Goal: Use online tool/utility: Utilize a website feature to perform a specific function

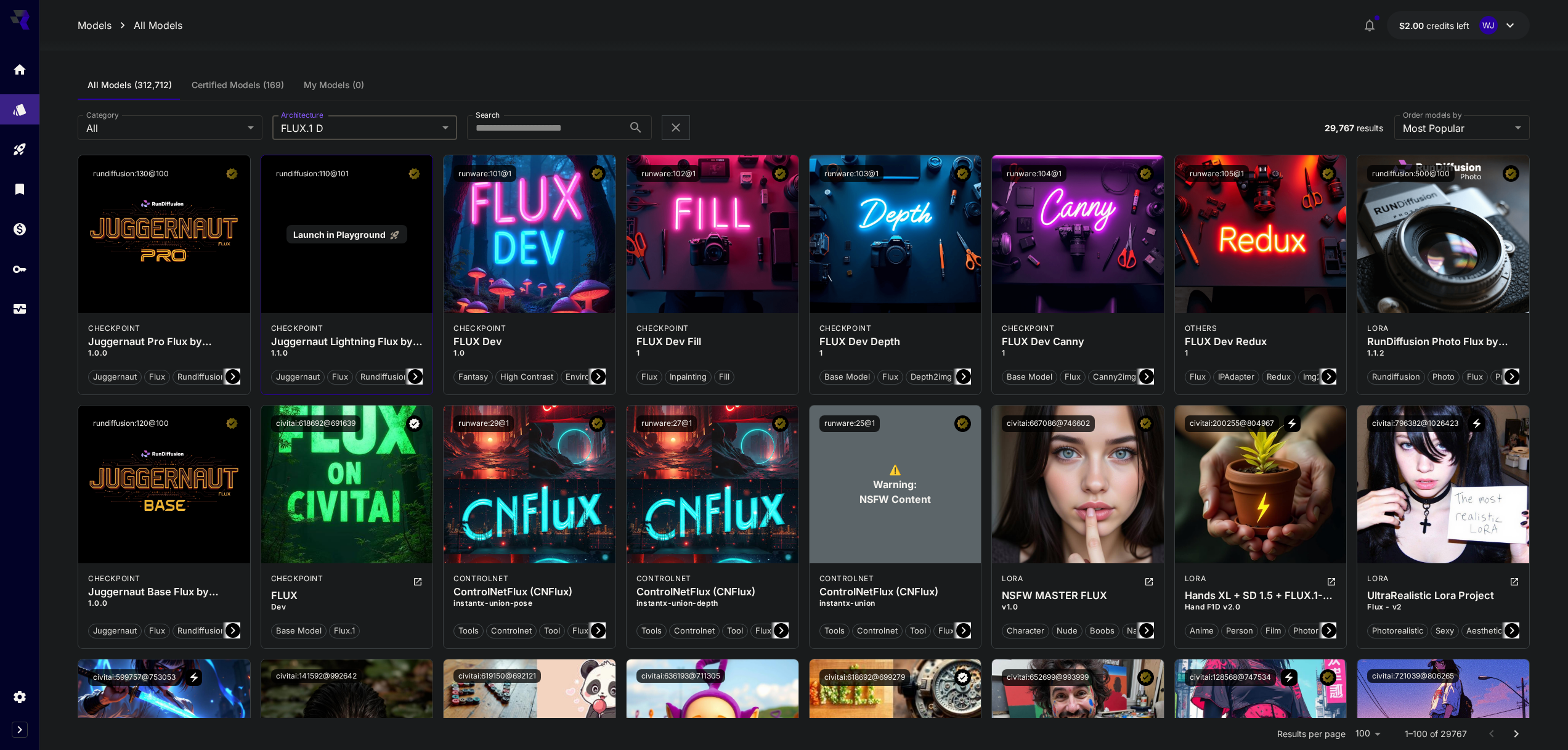
click at [362, 249] on div "Launch in Playground" at bounding box center [347, 234] width 172 height 158
click at [359, 235] on span "Launch in Playground" at bounding box center [339, 234] width 93 height 11
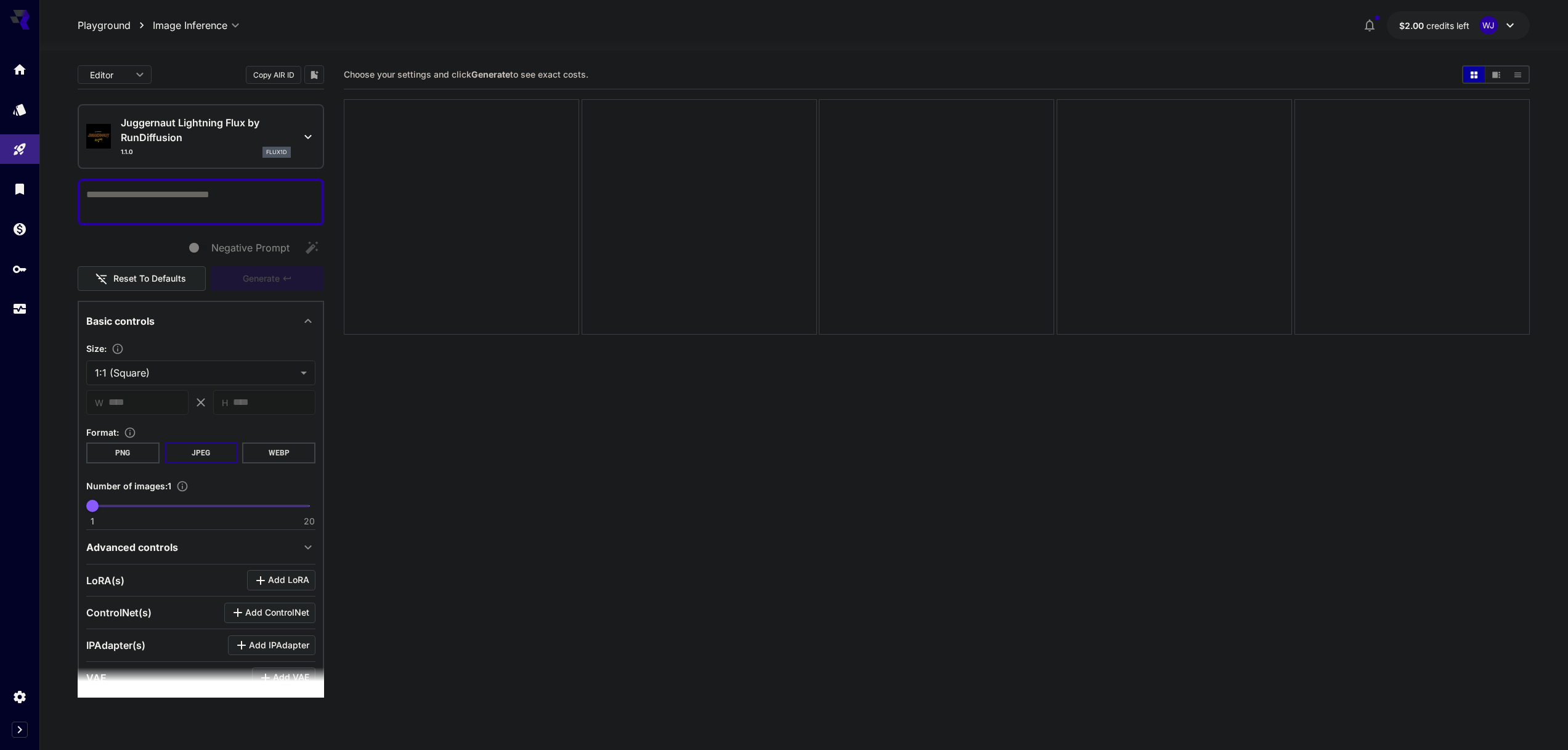
drag, startPoint x: 354, startPoint y: 237, endPoint x: 294, endPoint y: 234, distance: 60.1
click at [17, 106] on icon "Models" at bounding box center [21, 106] width 15 height 15
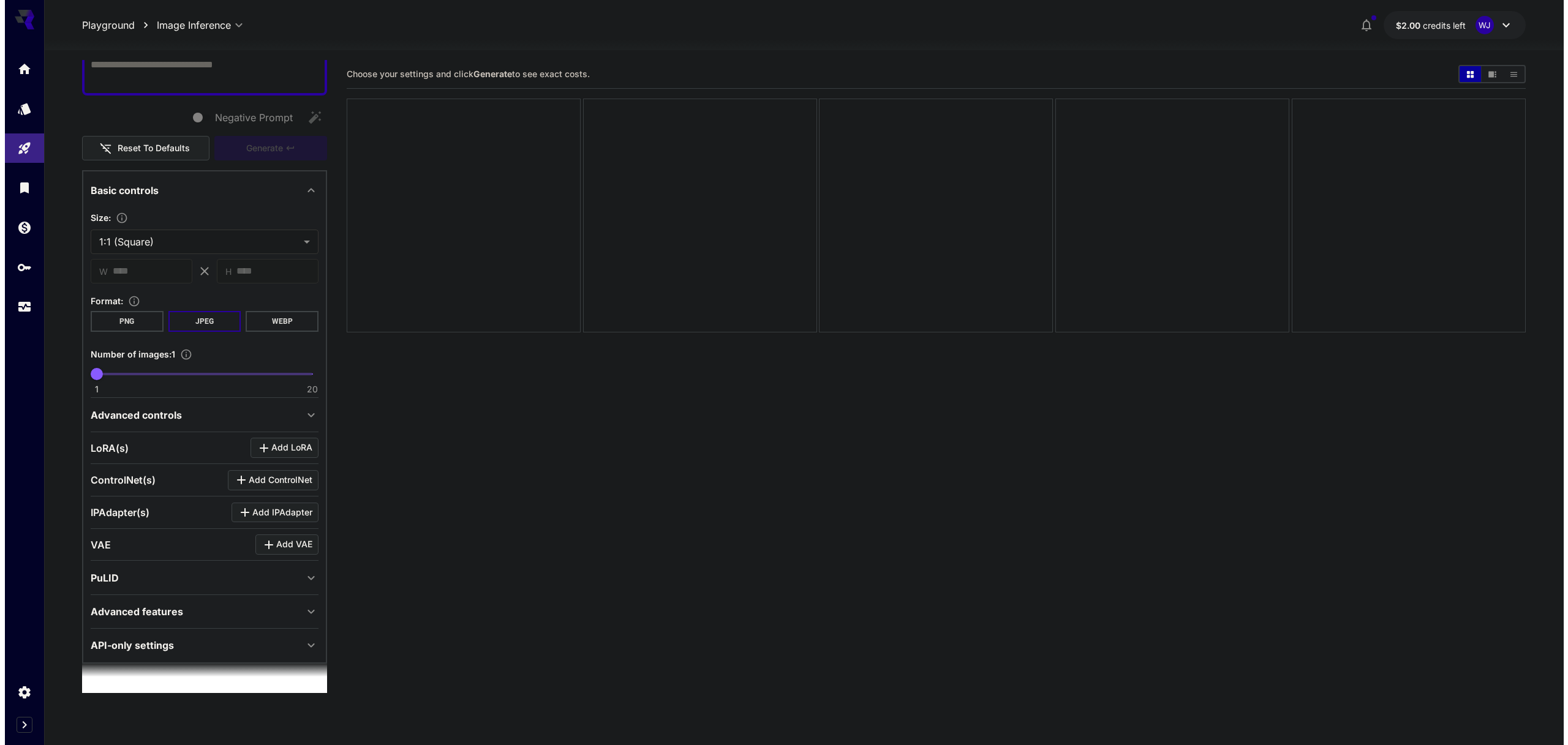
scroll to position [9, 0]
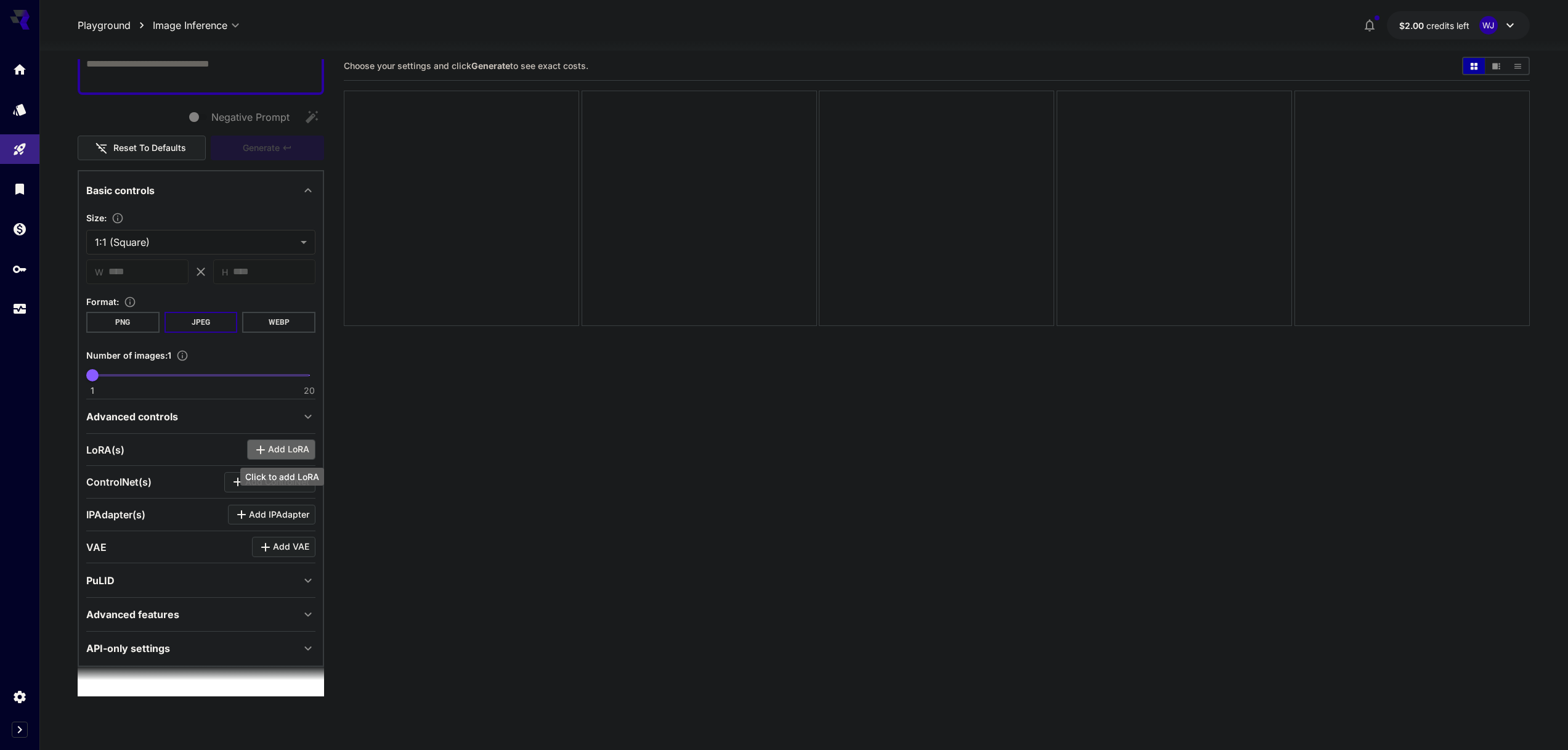
click at [278, 448] on span "Add LoRA" at bounding box center [288, 449] width 41 height 16
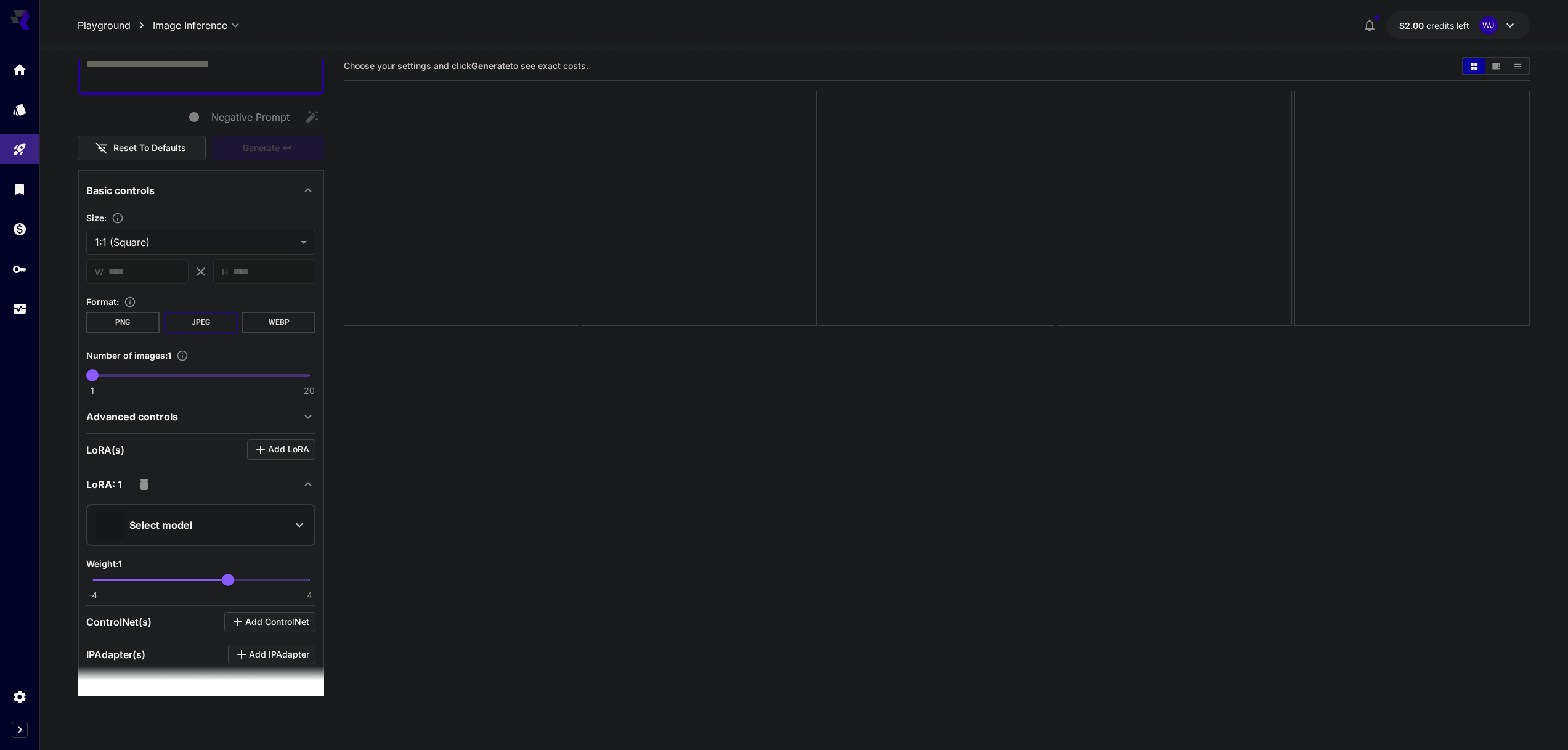
click at [180, 521] on p "Select model" at bounding box center [160, 525] width 63 height 15
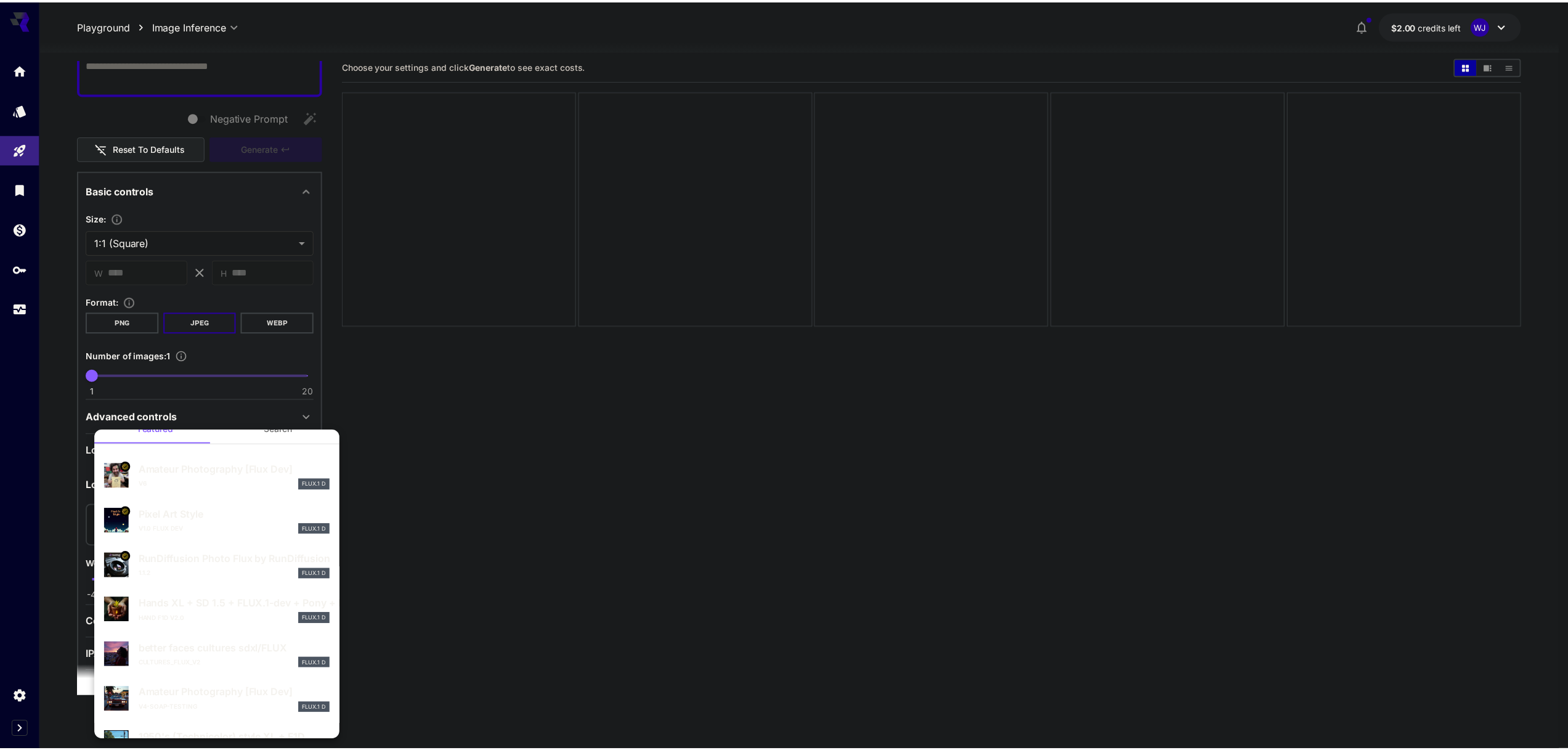
scroll to position [0, 0]
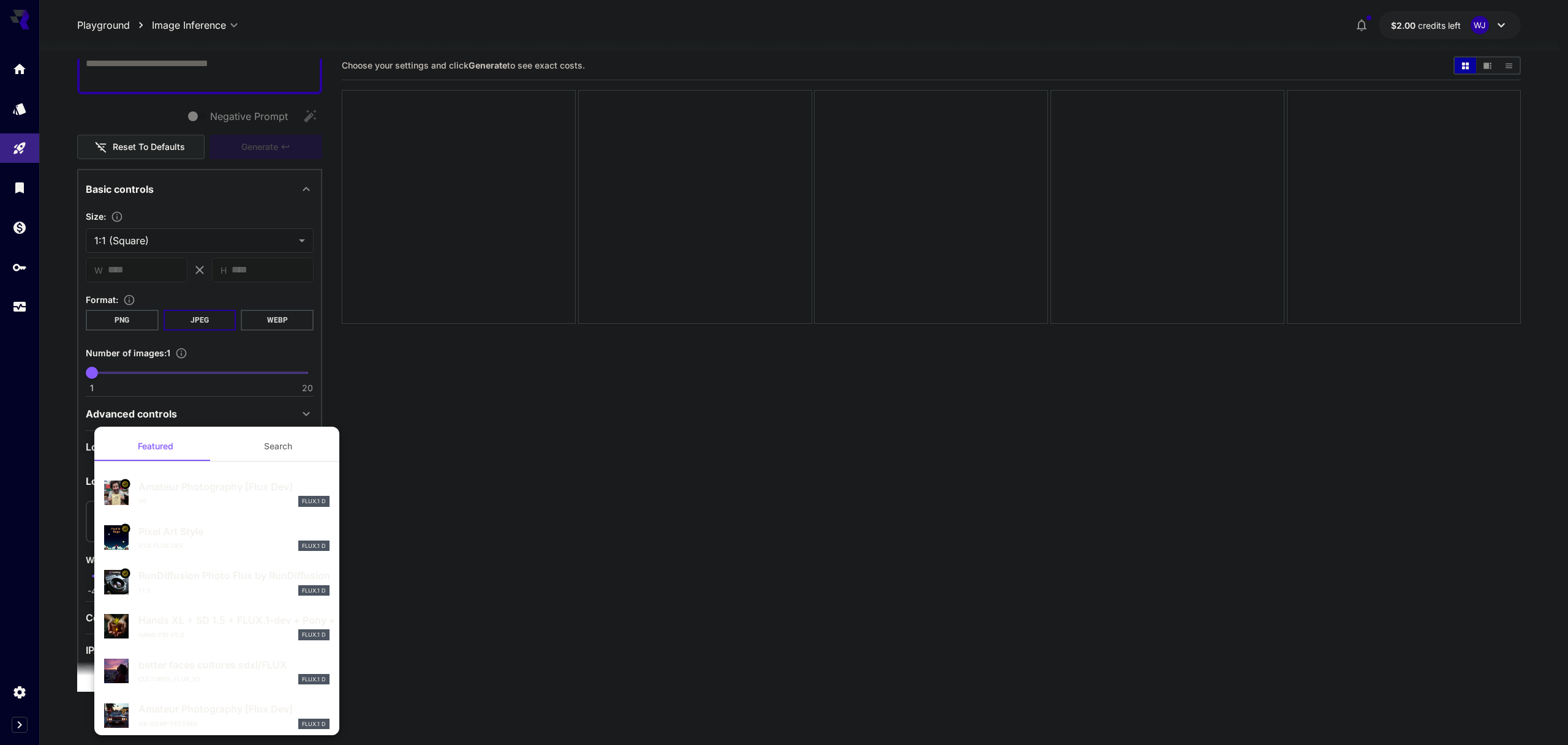
click at [213, 486] on p "Amateur Photography [Flux Dev]" at bounding box center [233, 487] width 191 height 15
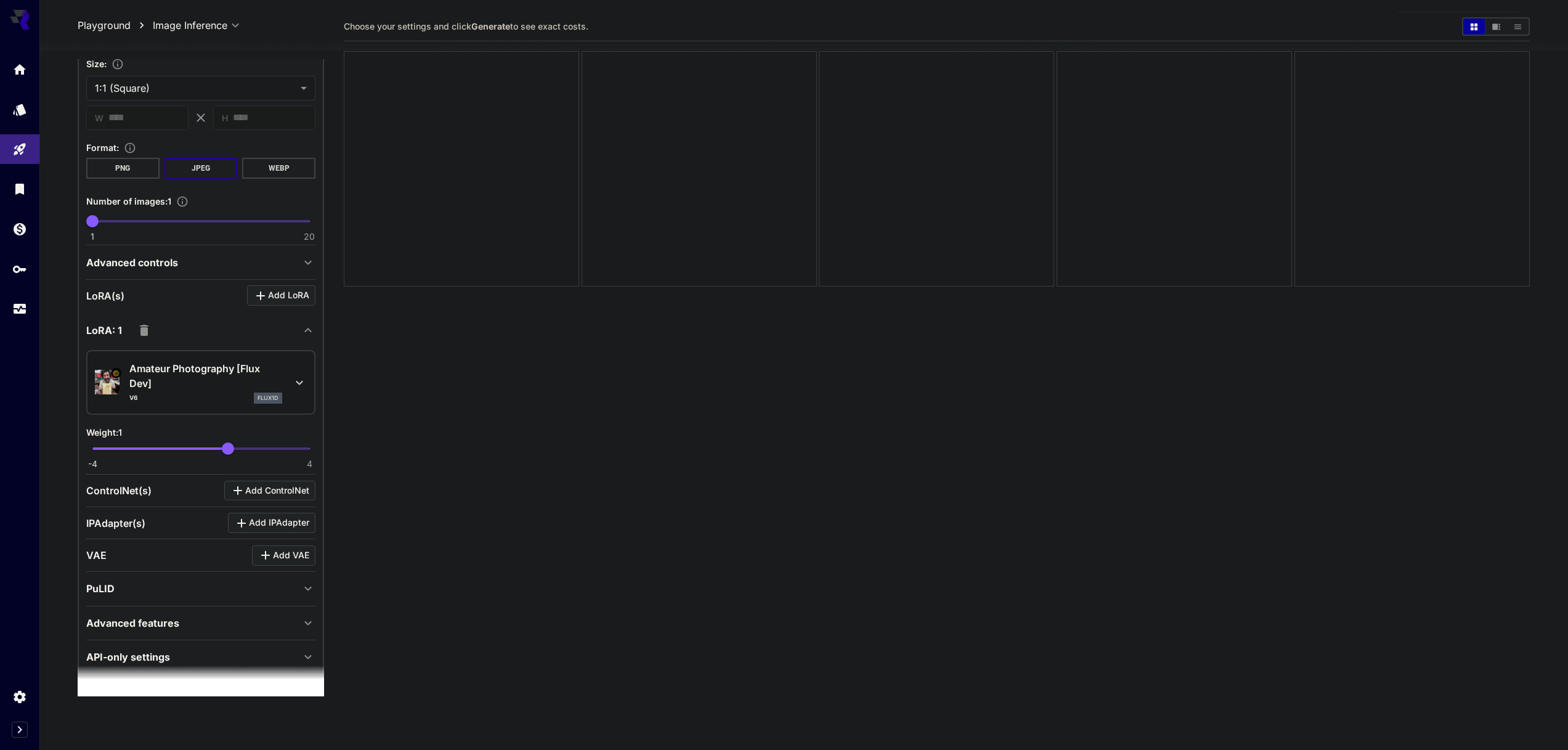
scroll to position [292, 0]
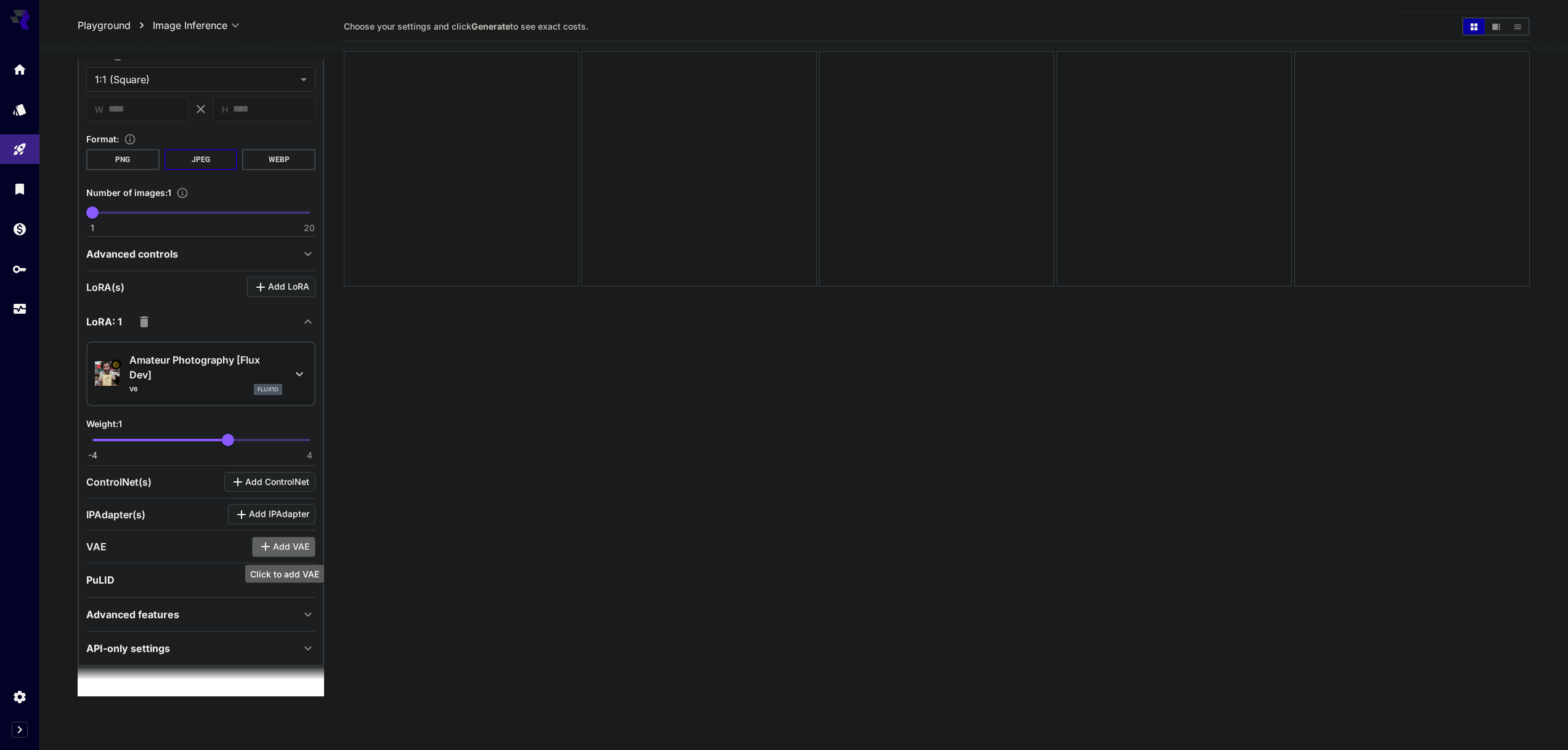
click at [275, 550] on span "Add VAE" at bounding box center [291, 547] width 37 height 16
click at [188, 620] on p "Select model" at bounding box center [160, 623] width 63 height 15
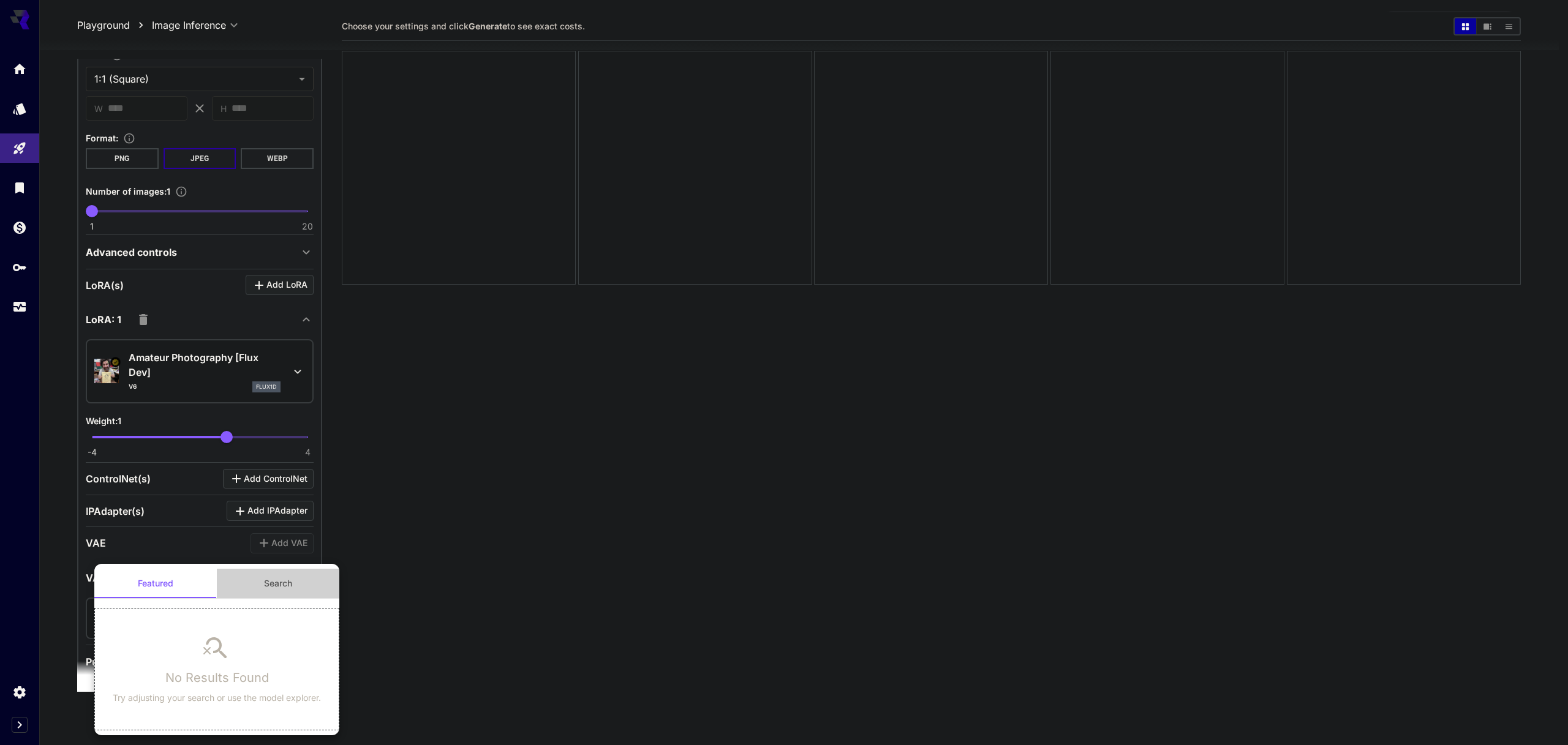
click at [272, 585] on button "Search" at bounding box center [278, 583] width 122 height 30
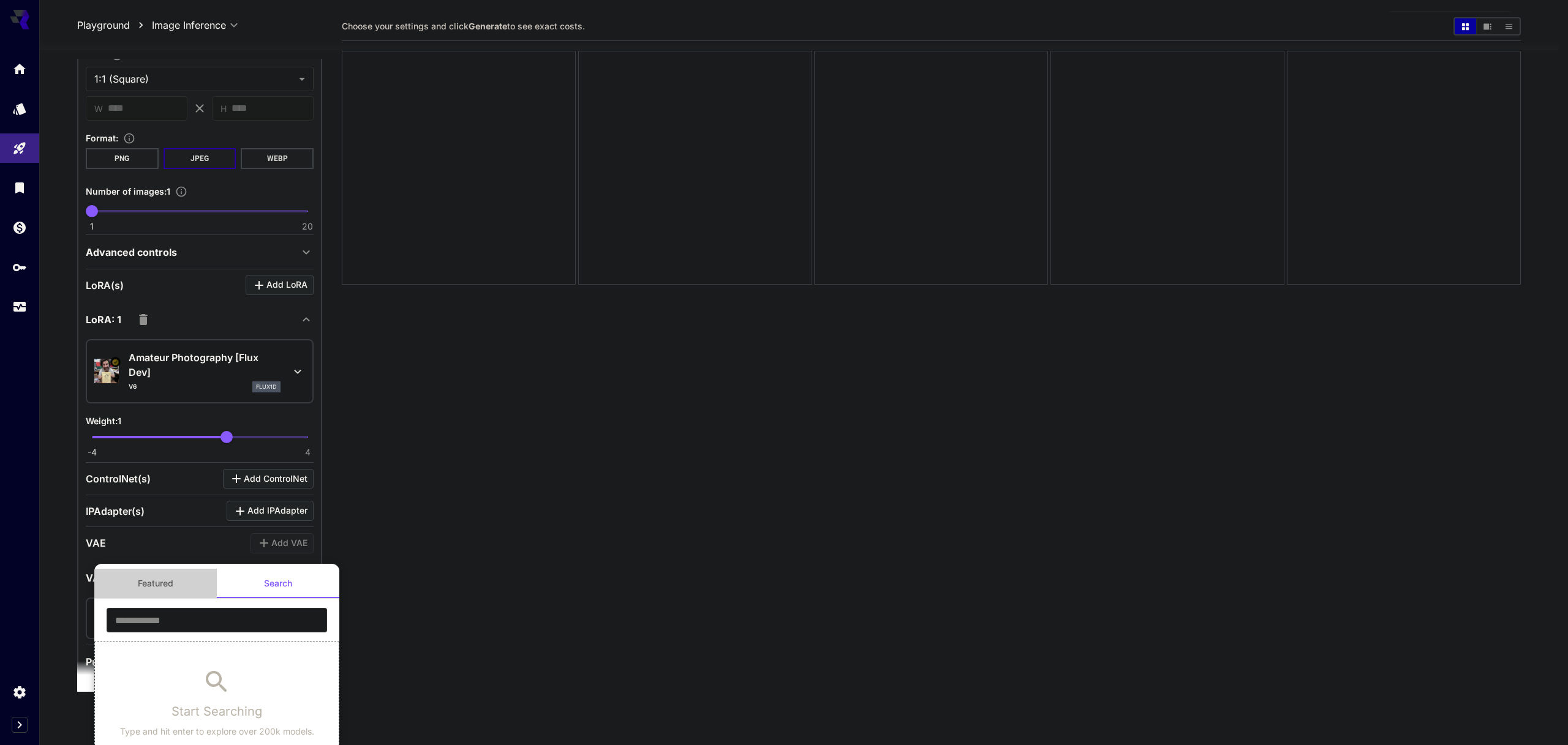
click at [173, 581] on button "Featured" at bounding box center [156, 583] width 122 height 30
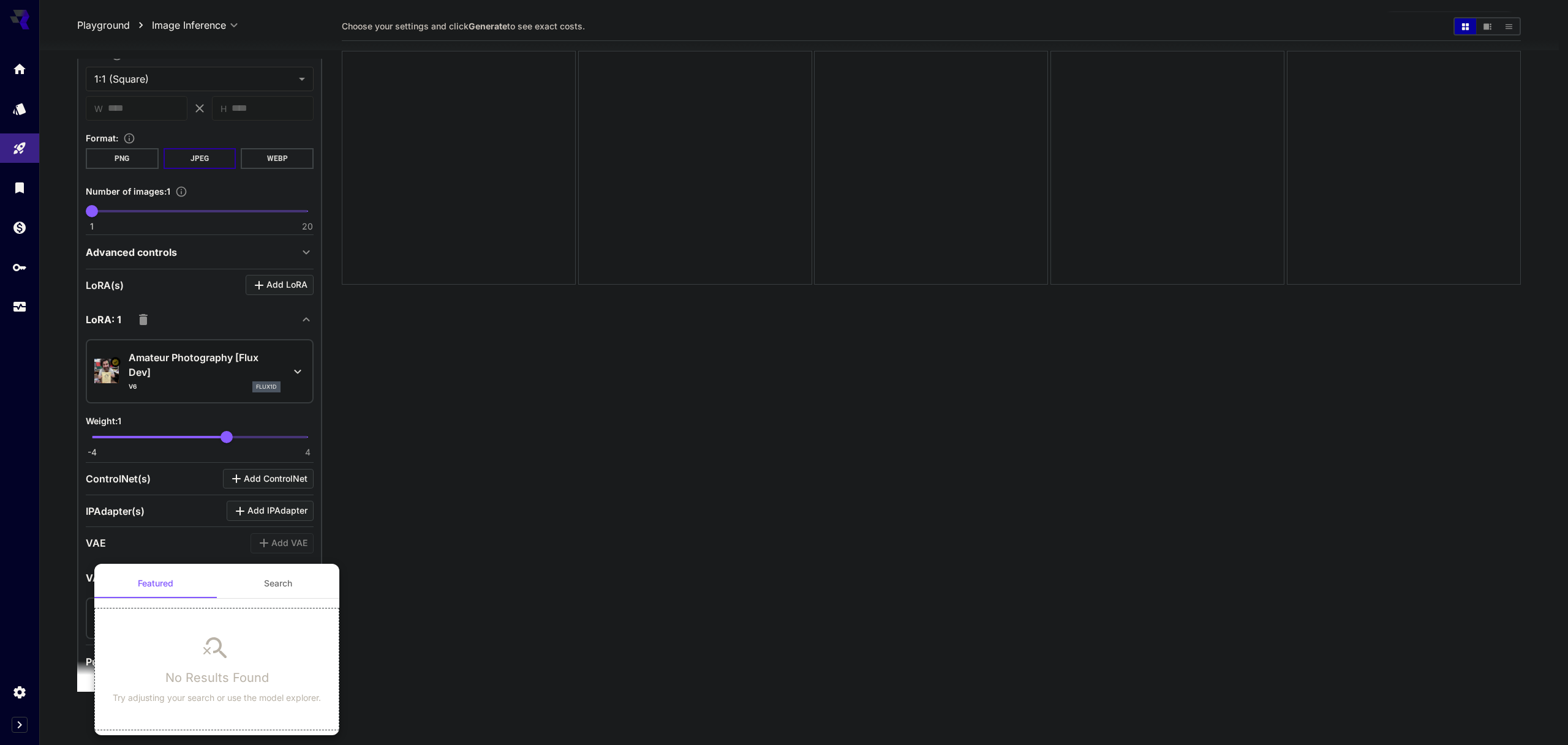
click at [182, 544] on div at bounding box center [784, 372] width 1568 height 745
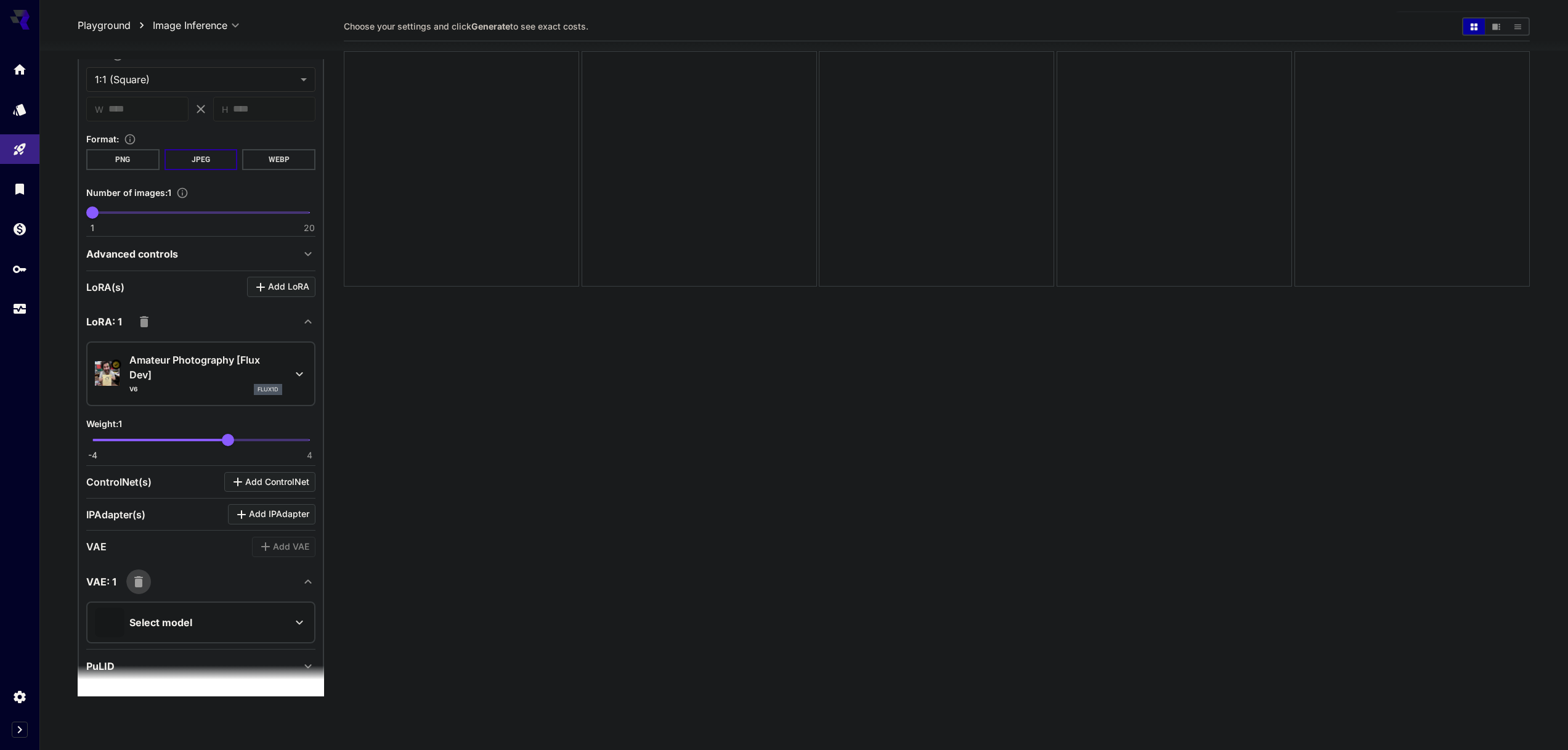
click at [142, 582] on icon "button" at bounding box center [139, 582] width 15 height 15
click at [181, 647] on div "API-only settings" at bounding box center [193, 648] width 214 height 15
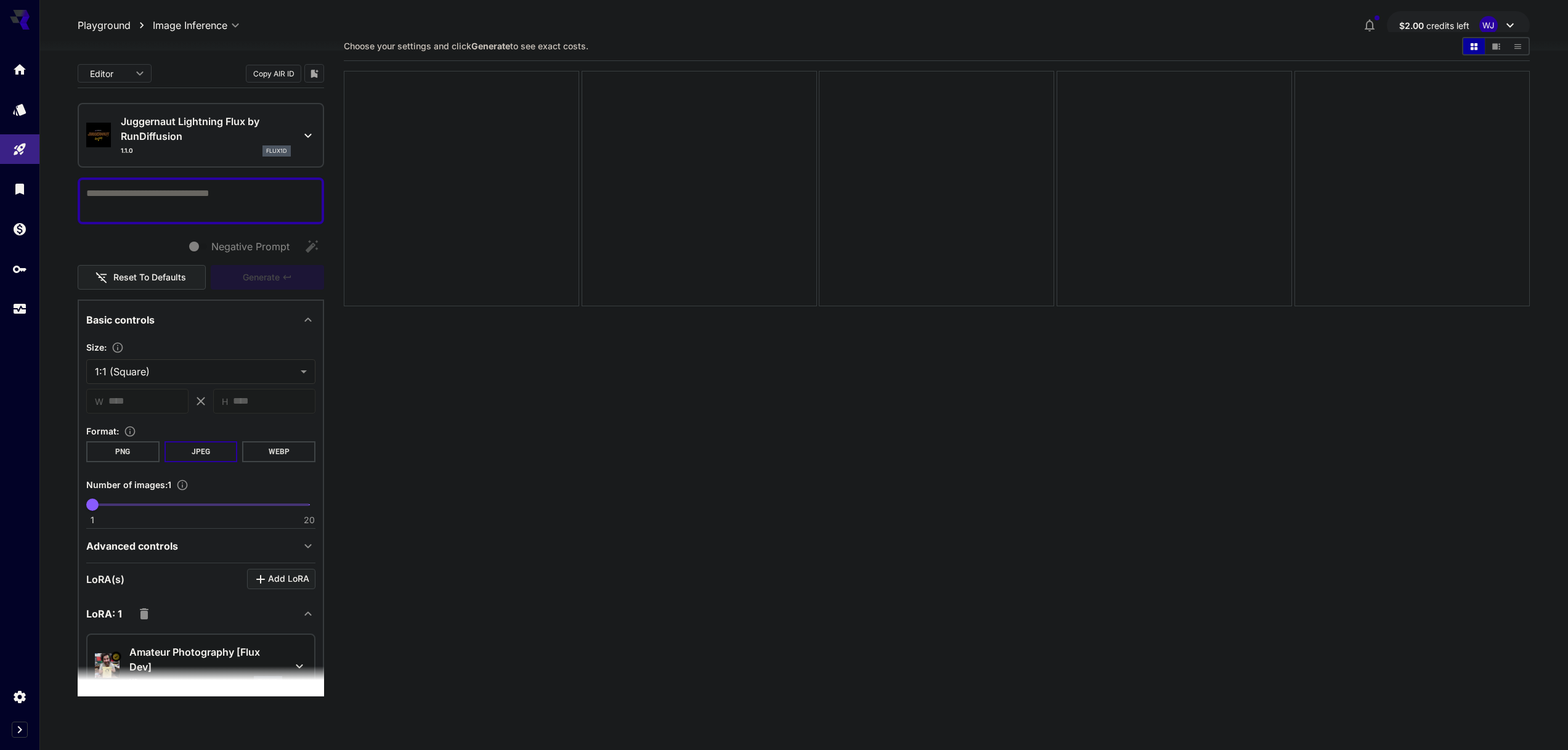
scroll to position [0, 0]
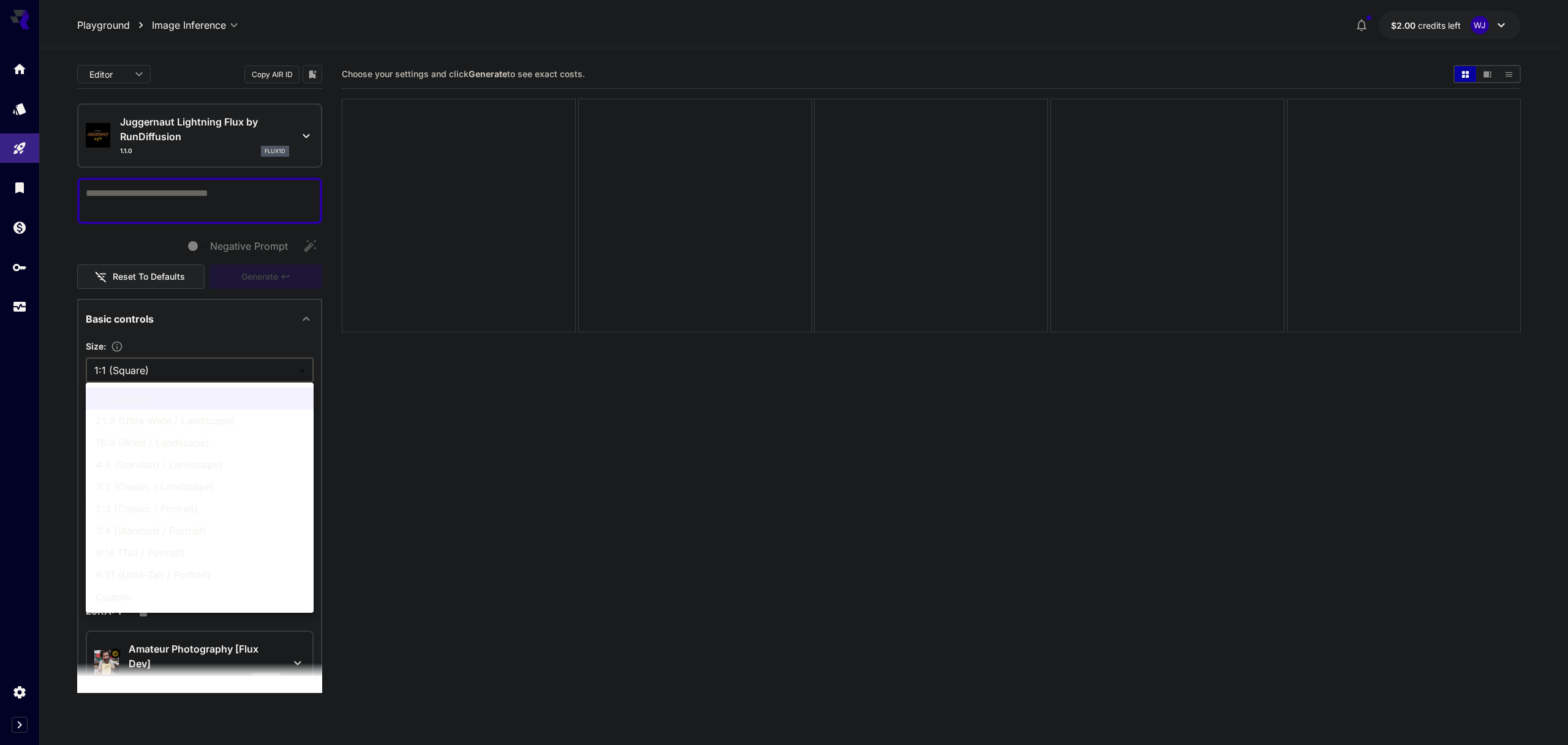
click at [228, 365] on body "**********" at bounding box center [784, 421] width 1568 height 842
click at [172, 551] on span "9:16 (Tall / Portrait)" at bounding box center [199, 553] width 208 height 15
type input "**********"
type input "***"
type input "****"
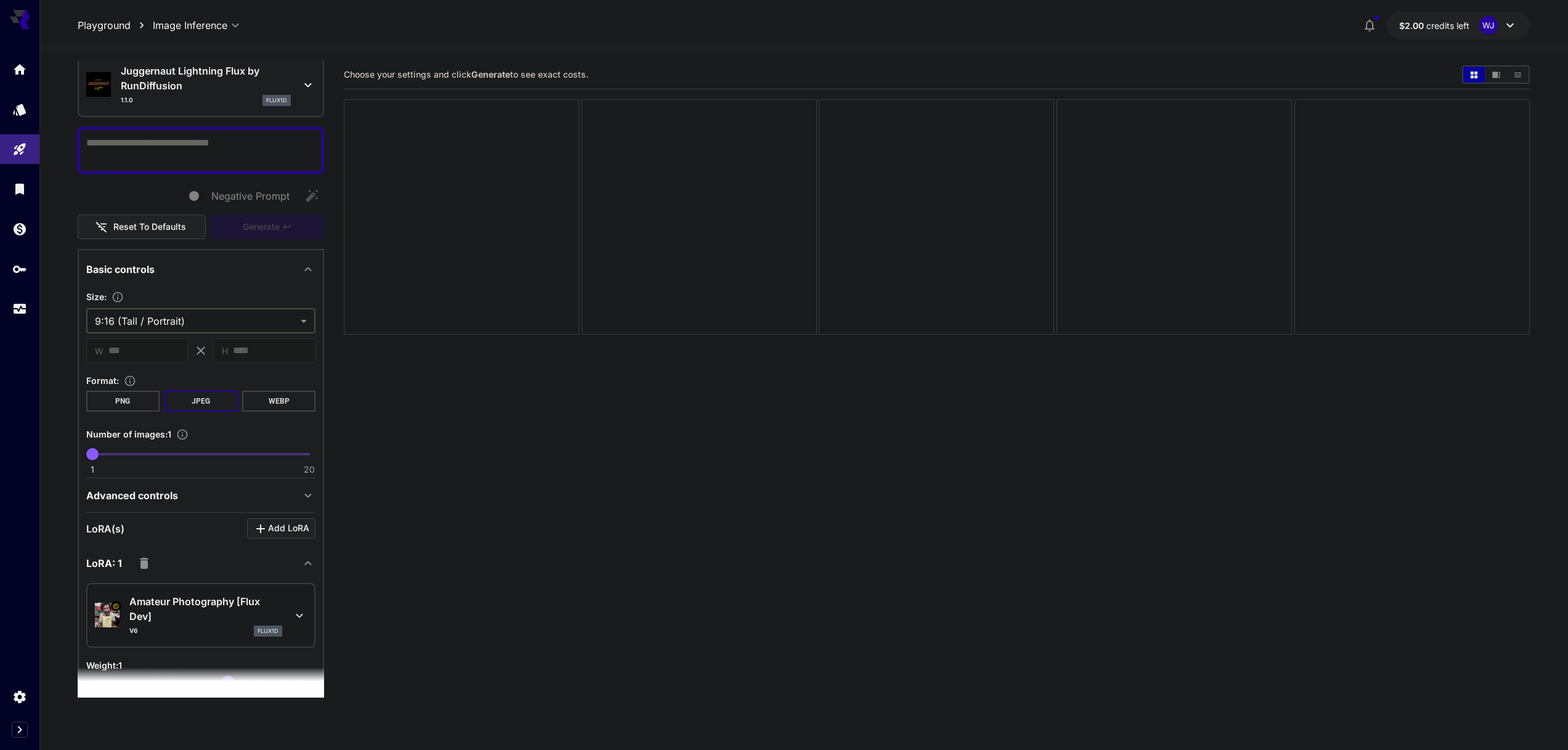
scroll to position [66, 0]
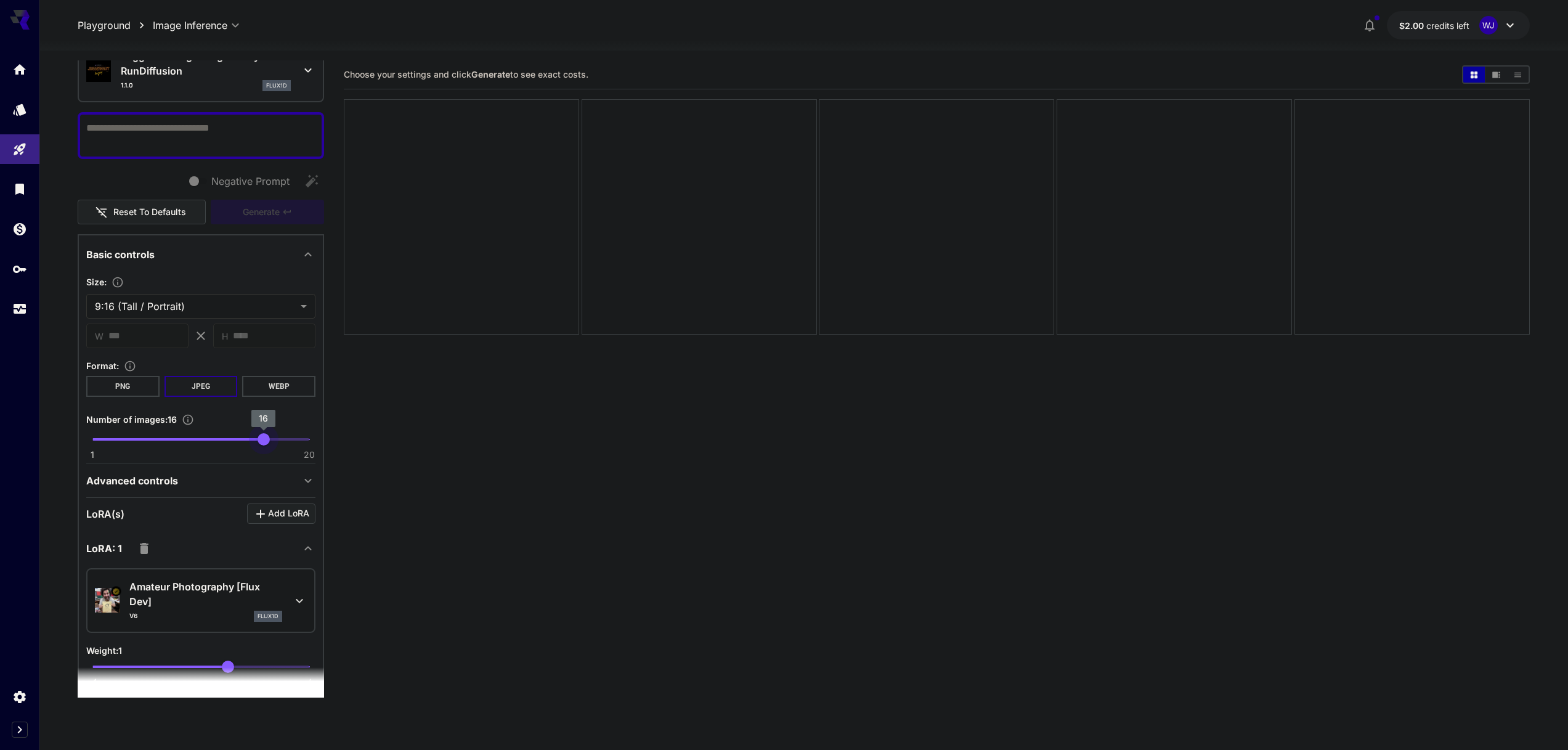
type input "*"
drag, startPoint x: 93, startPoint y: 442, endPoint x: 46, endPoint y: 439, distance: 47.1
click at [46, 439] on section "**********" at bounding box center [803, 449] width 1529 height 797
click at [151, 135] on textarea "Negative Prompt" at bounding box center [201, 135] width 229 height 30
paste textarea "**********"
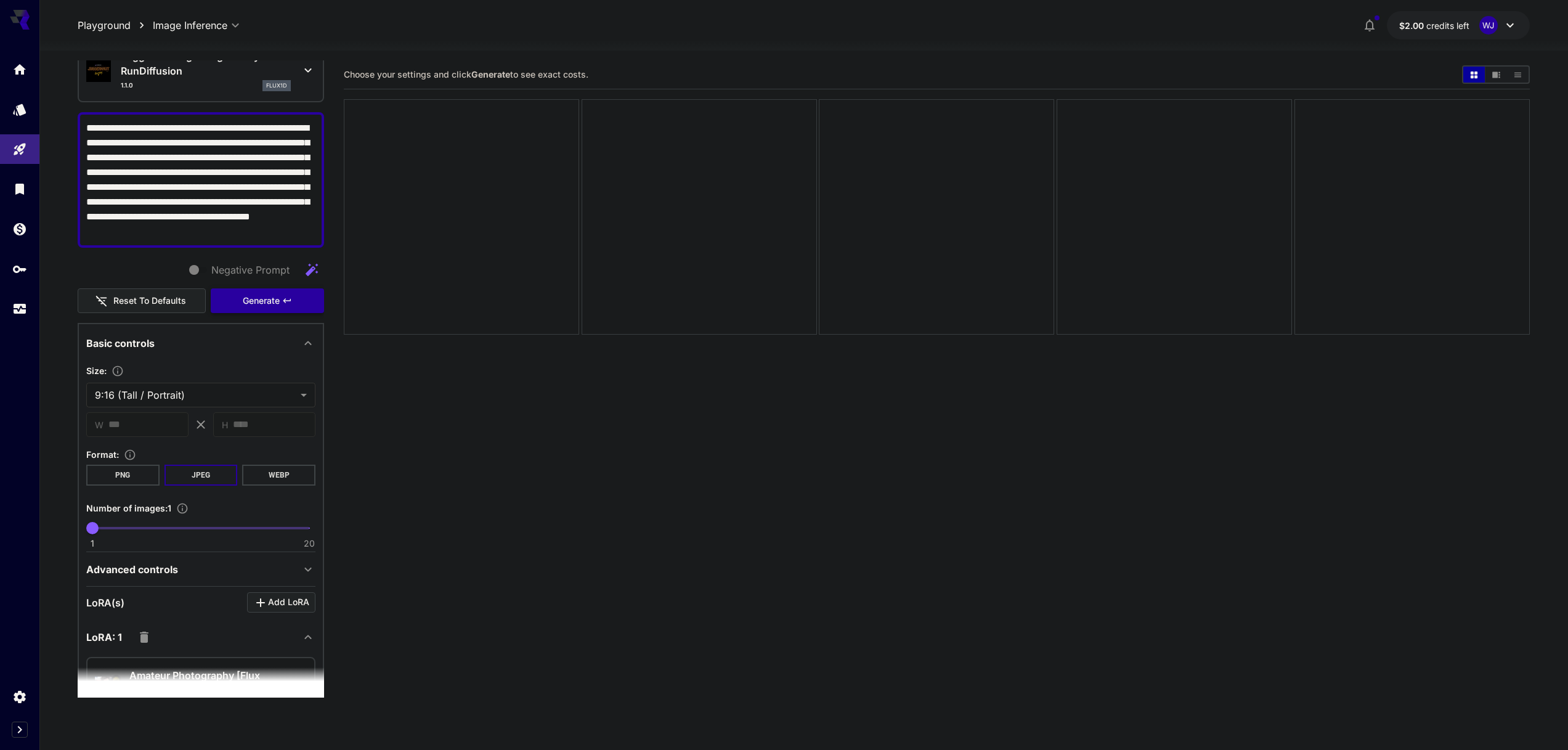
type textarea "**********"
click at [256, 302] on span "Generate" at bounding box center [262, 301] width 37 height 16
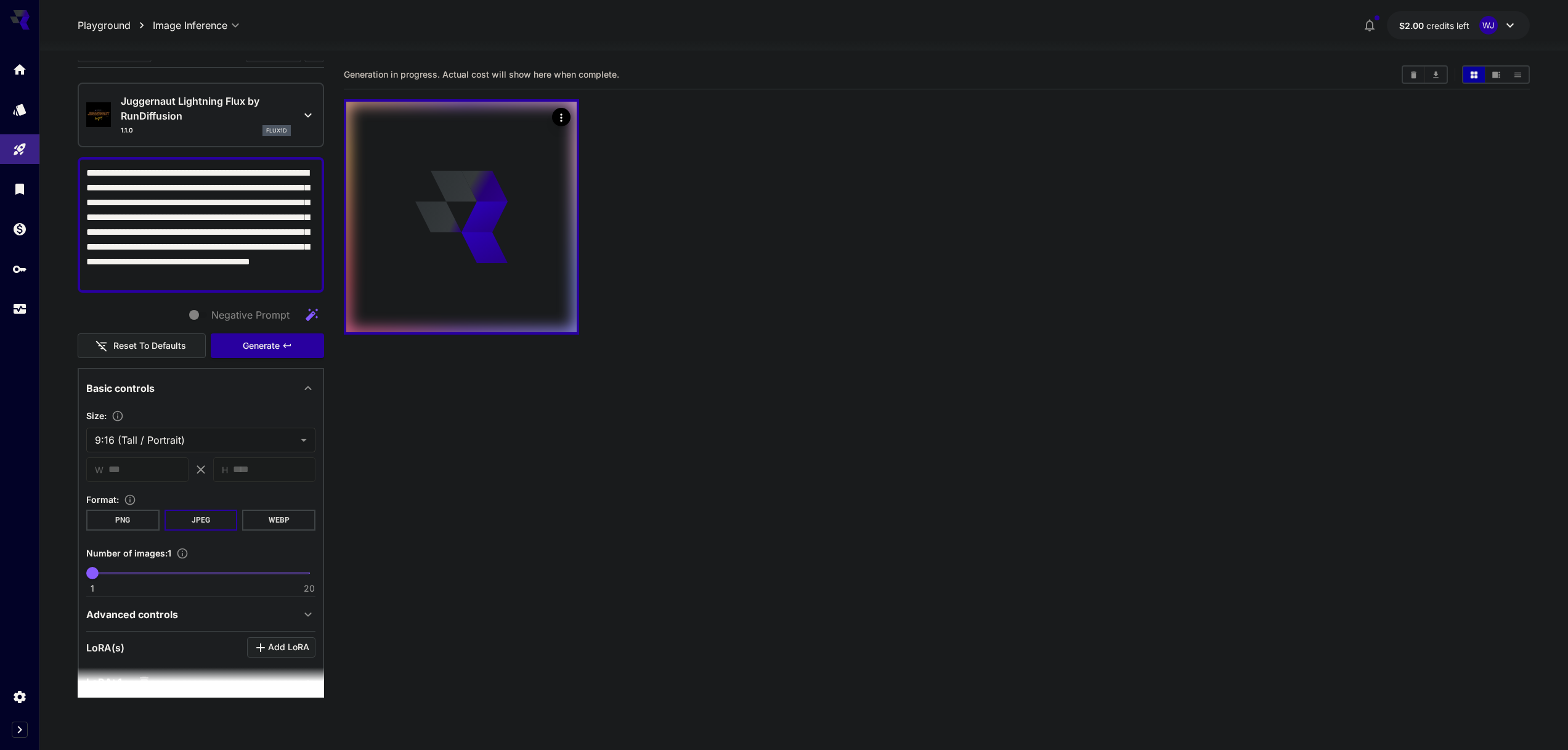
scroll to position [0, 0]
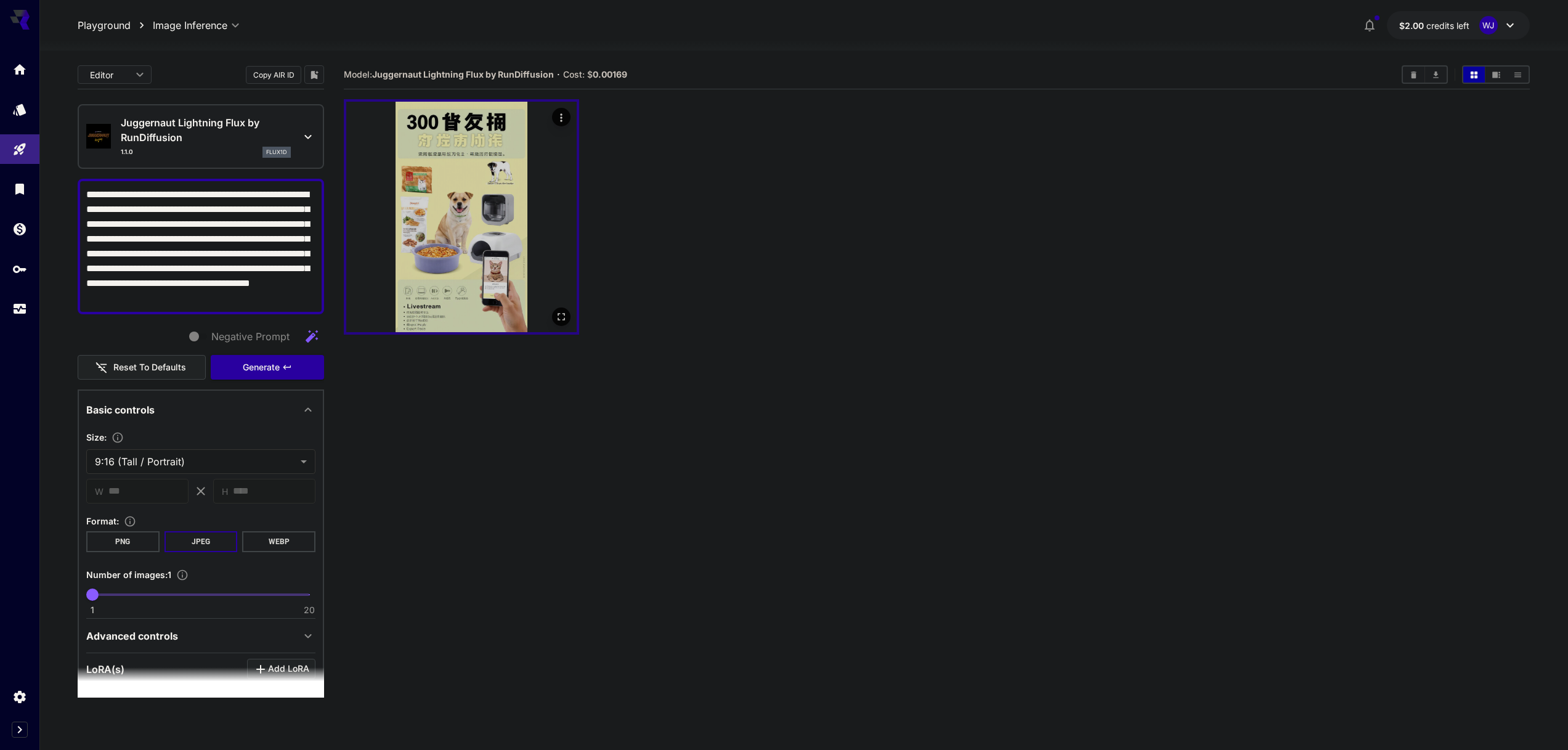
click at [479, 273] on img at bounding box center [461, 217] width 230 height 231
click at [558, 315] on icon "Open in fullscreen" at bounding box center [562, 317] width 12 height 12
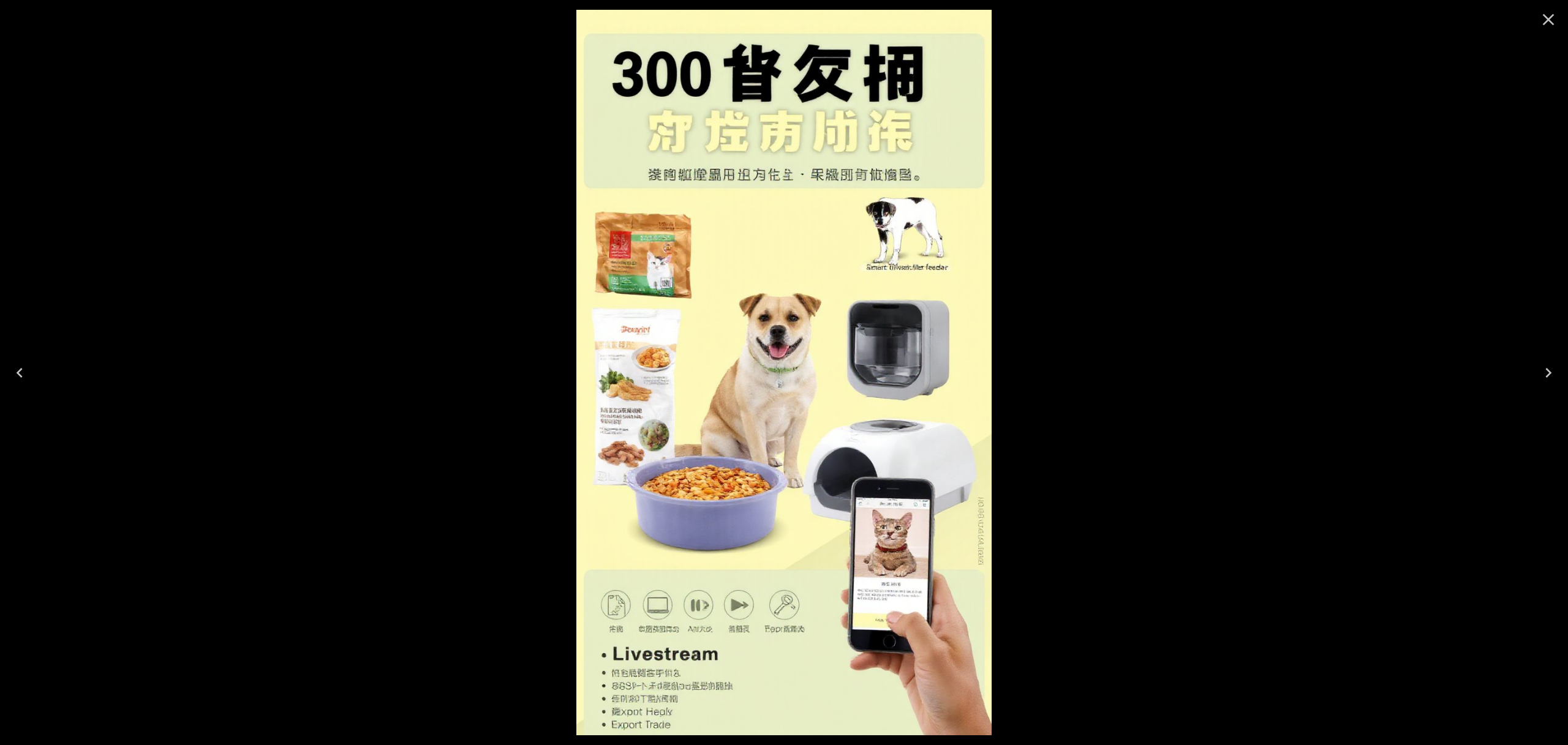
click at [508, 309] on div at bounding box center [784, 372] width 1568 height 745
click at [1116, 66] on div at bounding box center [784, 372] width 1568 height 745
click at [1547, 21] on icon "Close" at bounding box center [1548, 20] width 20 height 20
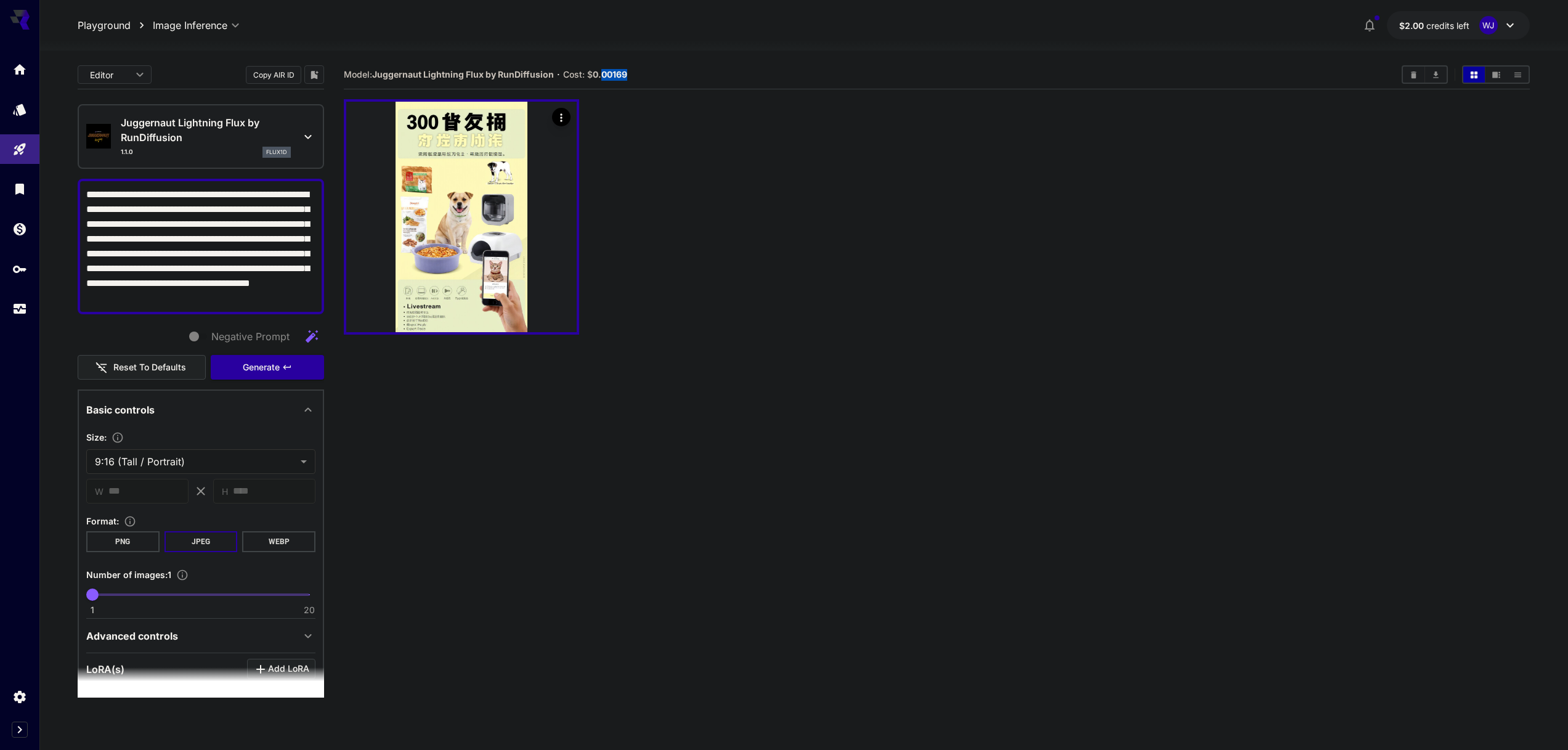
drag, startPoint x: 602, startPoint y: 74, endPoint x: 659, endPoint y: 75, distance: 57.0
click at [659, 75] on section "Model: Juggernaut Lightning Flux by RunDiffusion · Cost: $ 0.00169" at bounding box center [867, 75] width 1048 height 15
click at [618, 81] on section "Model: Juggernaut Lightning Flux by RunDiffusion · Cost: $ 0.00169" at bounding box center [867, 75] width 1048 height 15
click at [609, 73] on b "0.00169" at bounding box center [610, 74] width 35 height 11
click at [608, 76] on b "0.00169" at bounding box center [610, 74] width 35 height 11
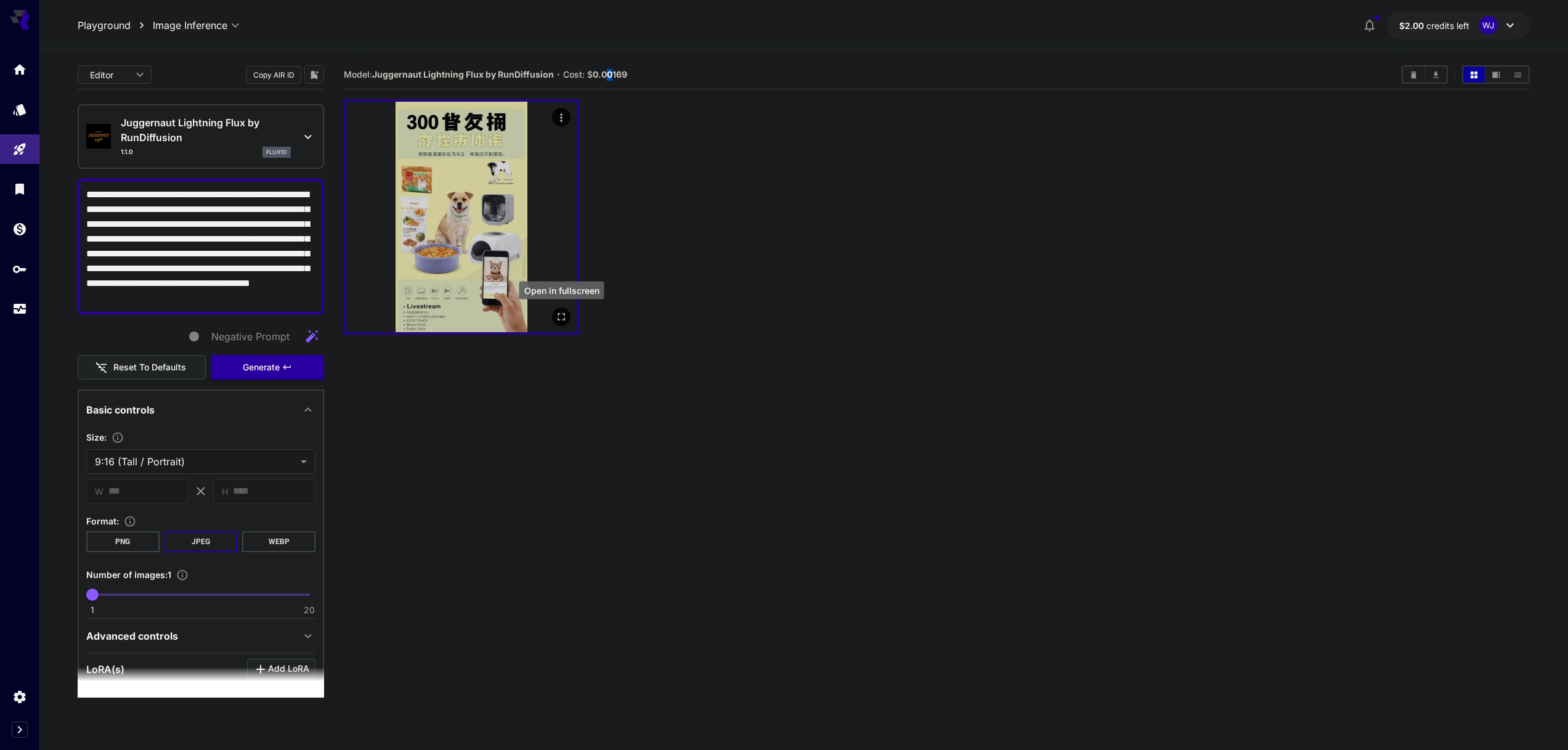
click at [558, 318] on icon "Open in fullscreen" at bounding box center [562, 317] width 12 height 12
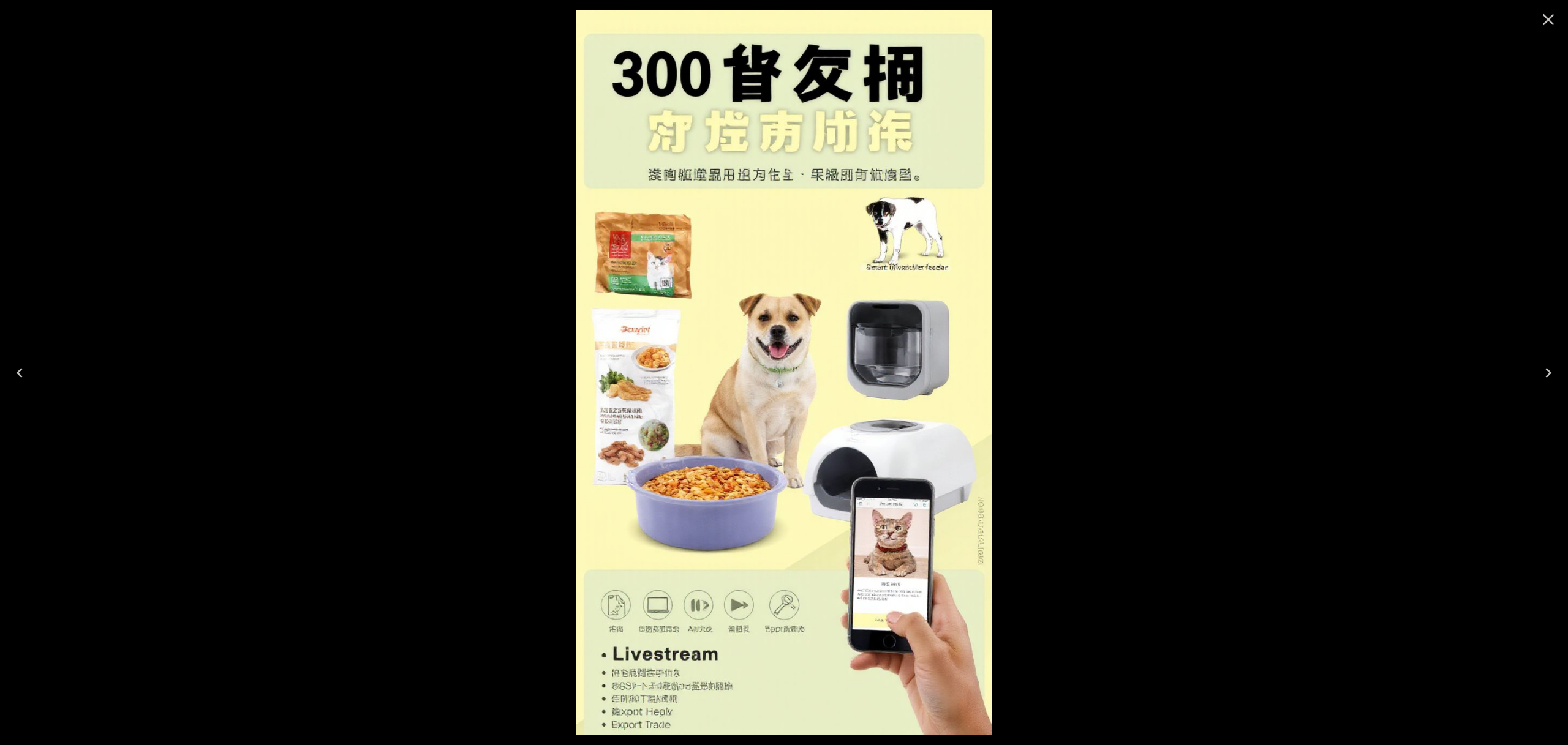
click at [787, 462] on img at bounding box center [783, 372] width 414 height 725
click at [564, 456] on div at bounding box center [784, 372] width 1568 height 745
drag, startPoint x: 479, startPoint y: 444, endPoint x: 831, endPoint y: 252, distance: 401.0
click at [479, 444] on div at bounding box center [784, 372] width 1568 height 745
drag, startPoint x: 1546, startPoint y: 20, endPoint x: 1469, endPoint y: 37, distance: 78.9
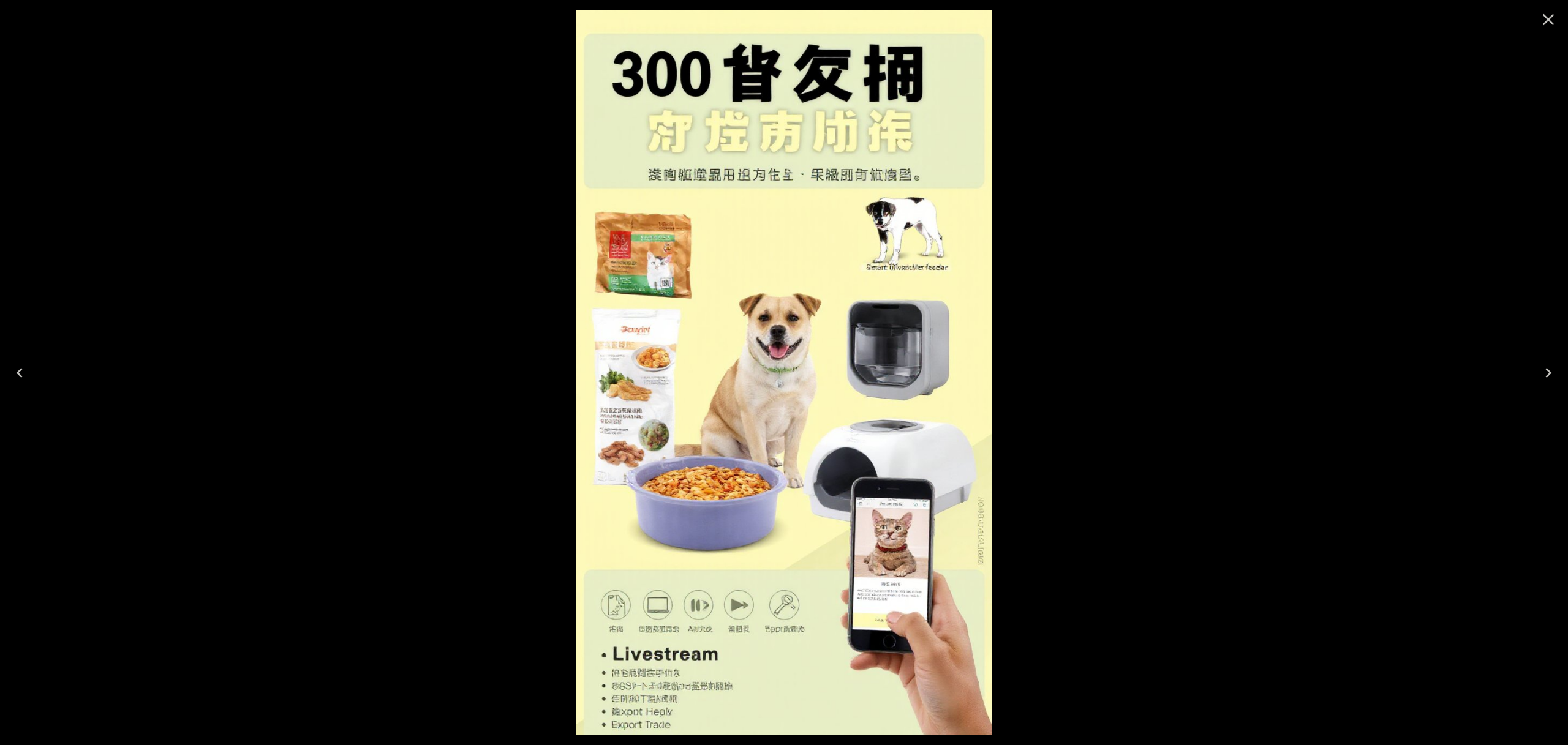
click at [1546, 20] on icon "Close" at bounding box center [1548, 20] width 20 height 20
